Goal: Manage account settings

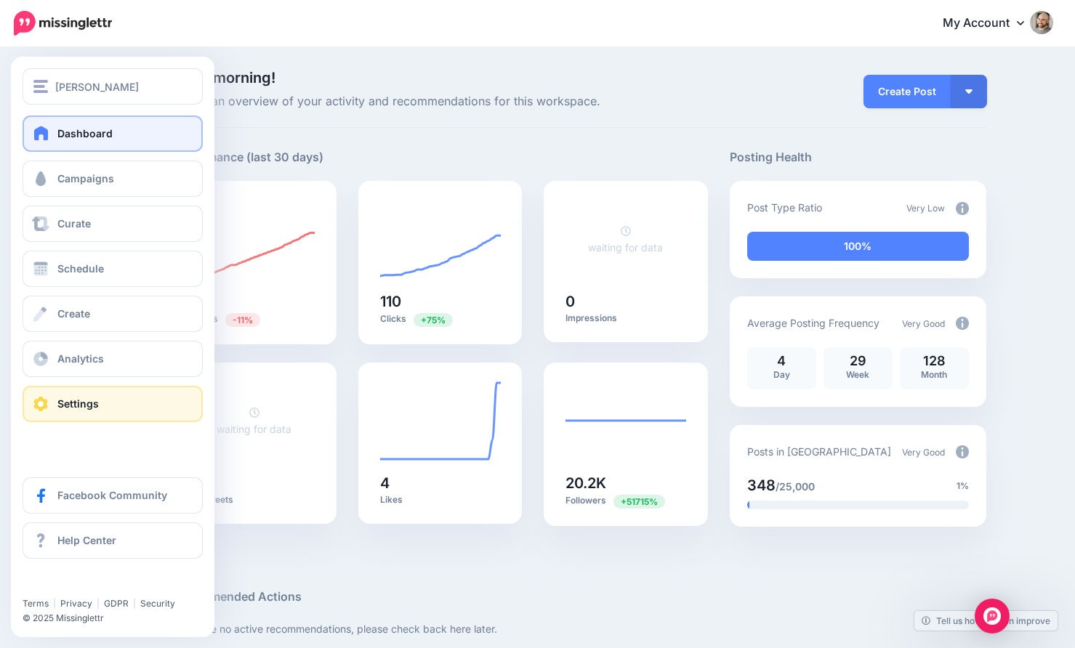
click at [41, 413] on link "Settings" at bounding box center [113, 404] width 180 height 36
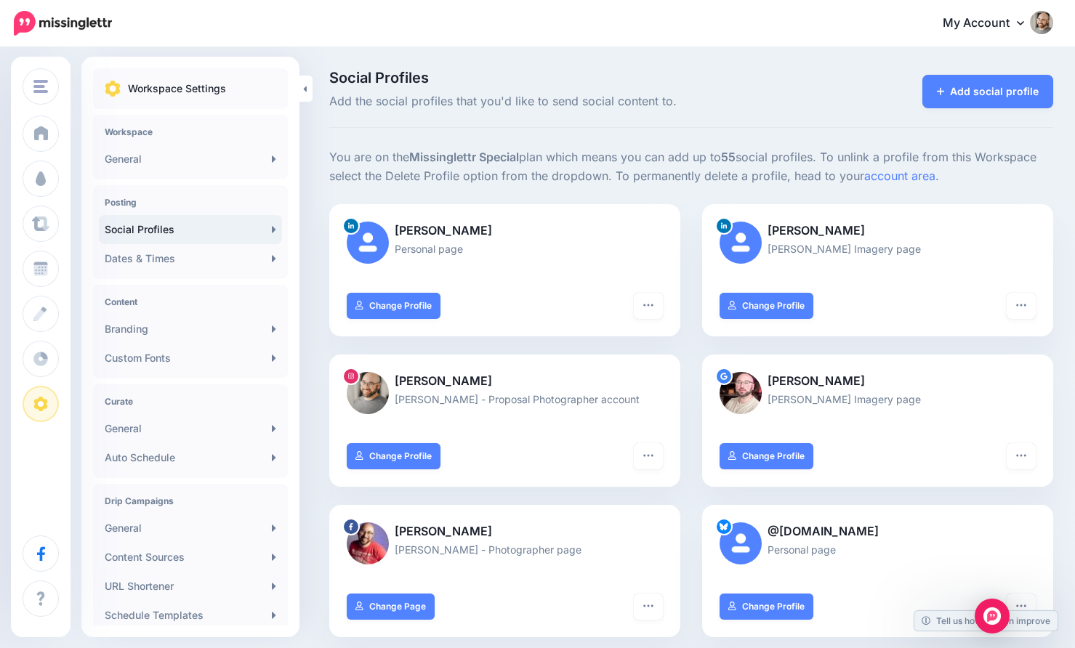
click at [207, 225] on link "Social Profiles" at bounding box center [190, 229] width 183 height 29
click at [940, 86] on icon at bounding box center [941, 91] width 8 height 10
click at [997, 109] on div "Add social profile" at bounding box center [984, 91] width 139 height 41
click at [999, 90] on link "Add social profile" at bounding box center [988, 91] width 132 height 33
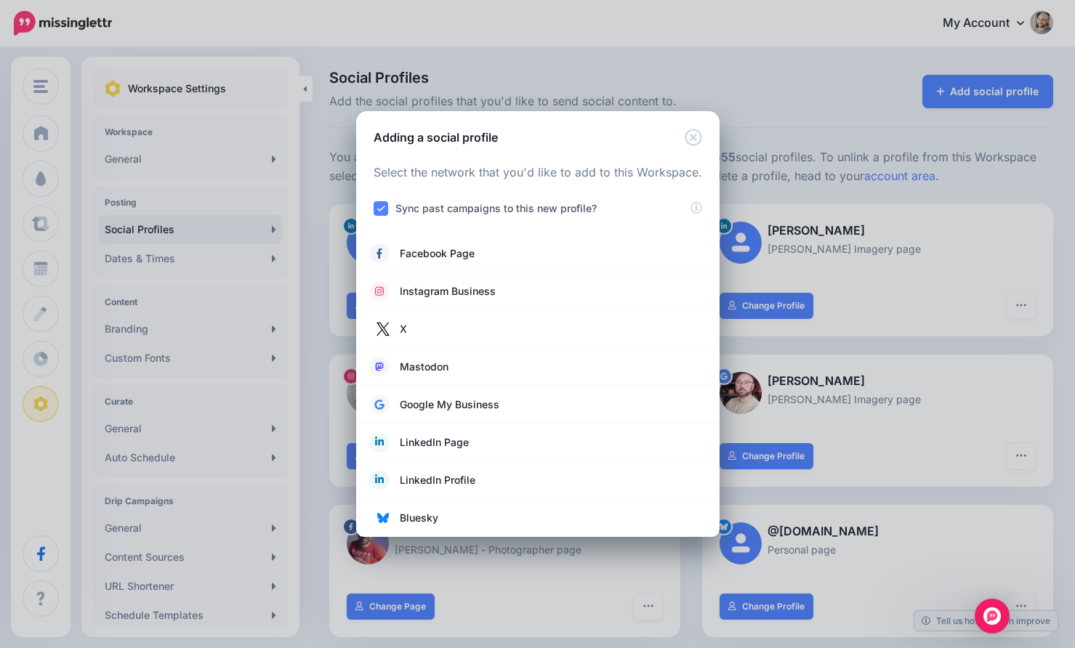
click at [688, 137] on icon "Close" at bounding box center [692, 137] width 17 height 17
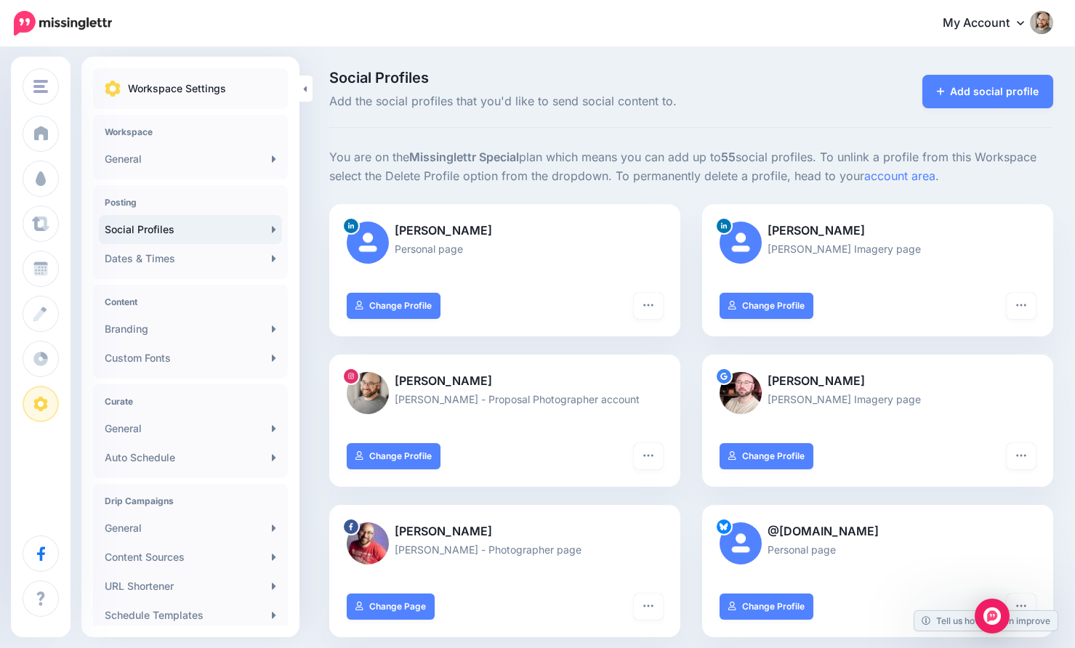
click at [62, 135] on span "Dashboard" at bounding box center [84, 133] width 55 height 12
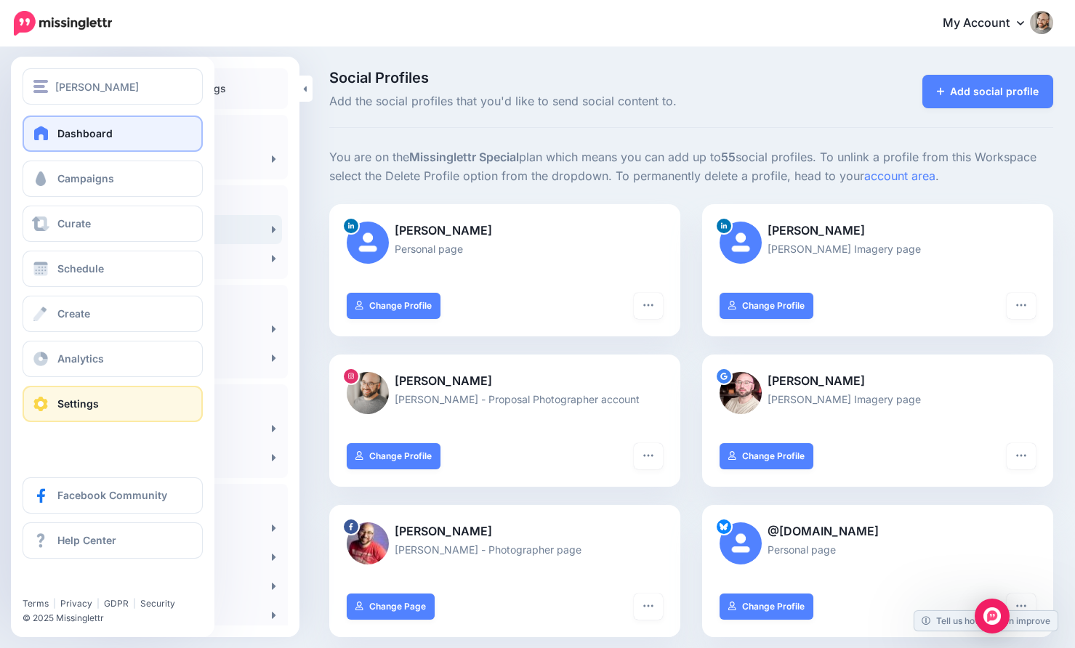
click at [47, 134] on span at bounding box center [41, 133] width 19 height 15
